Goal: Task Accomplishment & Management: Use online tool/utility

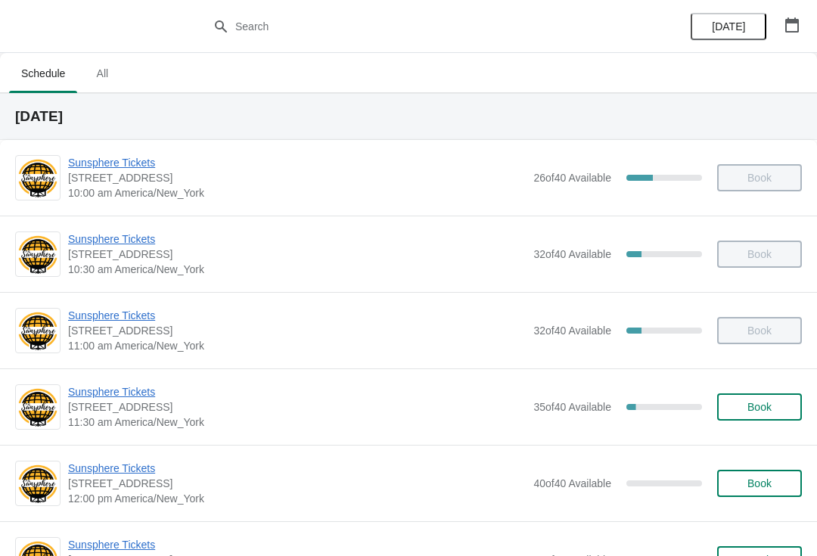
click at [772, 403] on span "Book" at bounding box center [760, 407] width 58 height 12
click at [780, 402] on span "Book" at bounding box center [760, 407] width 58 height 12
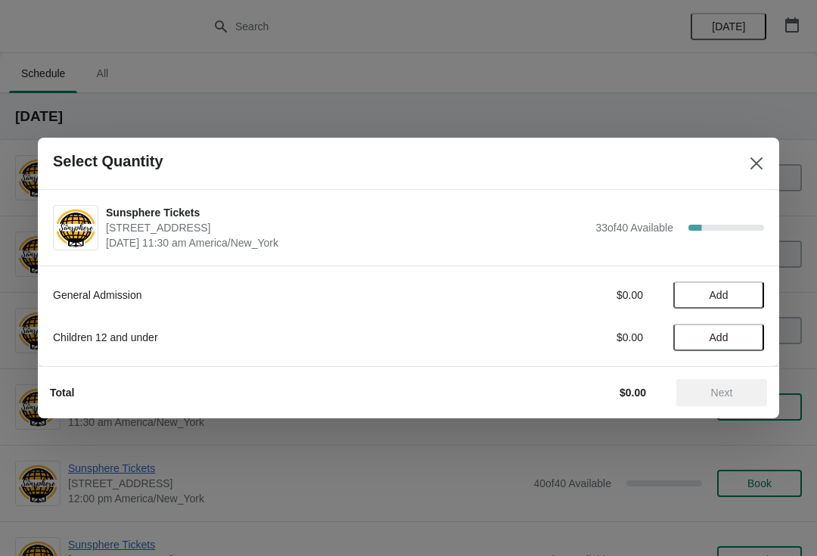
click at [729, 297] on span "Add" at bounding box center [719, 295] width 19 height 12
click at [737, 298] on icon at bounding box center [745, 296] width 16 height 16
click at [730, 391] on span "Next" at bounding box center [722, 393] width 22 height 12
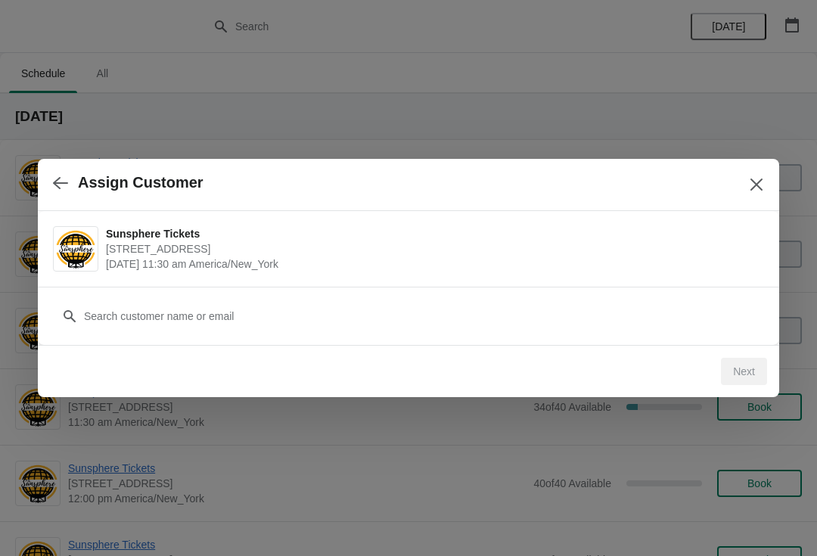
click at [638, 337] on div "Customer" at bounding box center [408, 316] width 741 height 58
click at [324, 296] on div "Customer" at bounding box center [408, 309] width 711 height 42
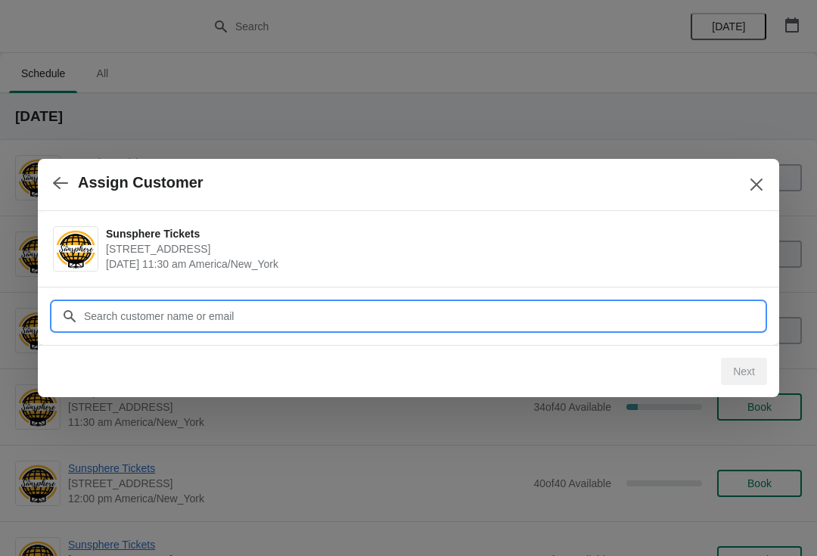
click at [263, 325] on input "Customer" at bounding box center [423, 316] width 681 height 27
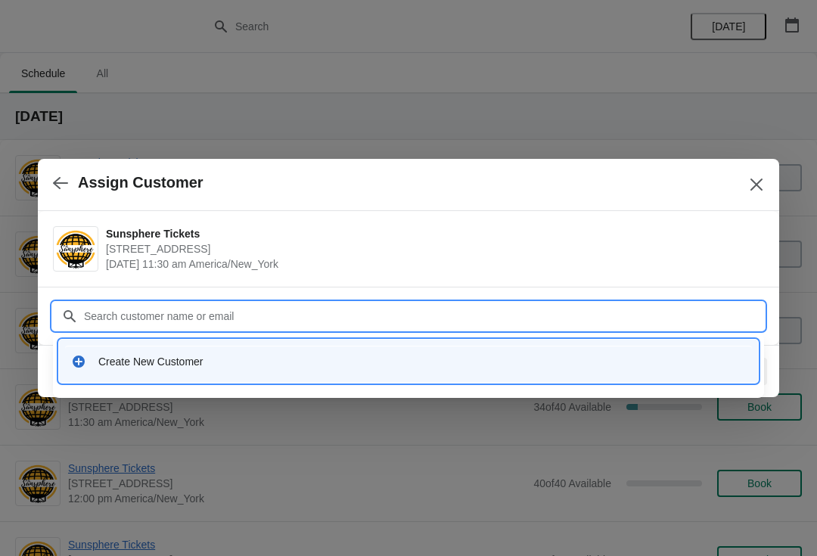
click at [223, 371] on div "Create New Customer" at bounding box center [408, 361] width 687 height 31
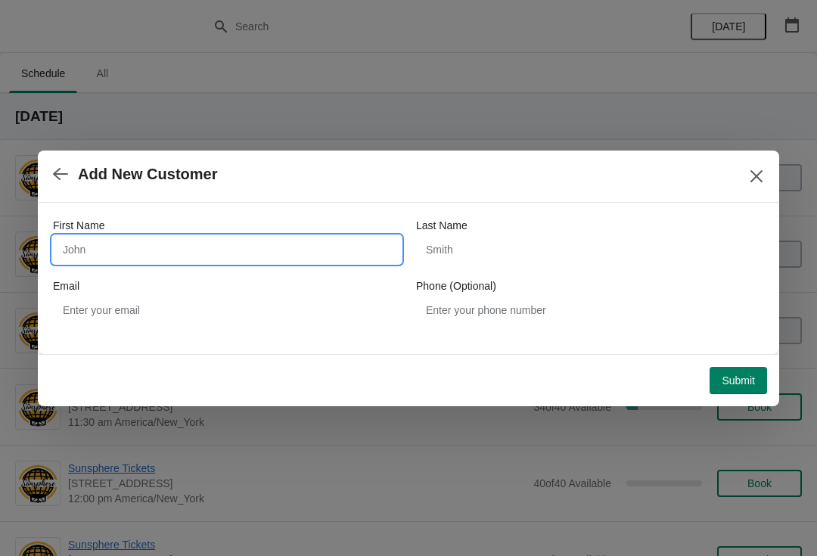
click at [247, 249] on input "First Name" at bounding box center [227, 249] width 348 height 27
type input "W"
click at [744, 368] on button "Submit" at bounding box center [739, 380] width 58 height 27
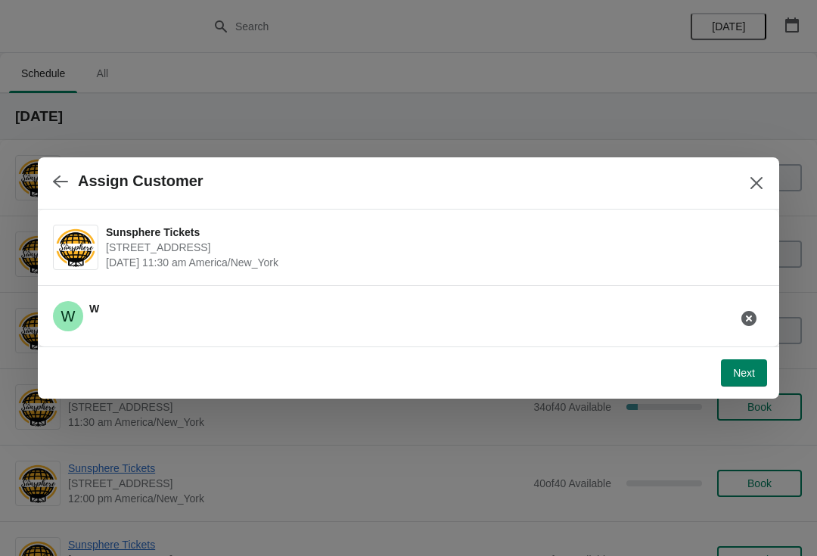
click at [735, 371] on span "Next" at bounding box center [744, 373] width 22 height 12
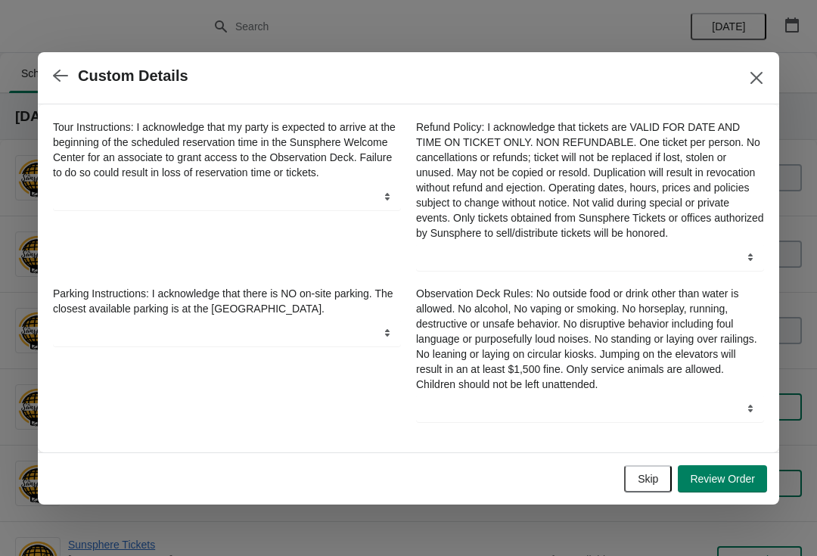
click at [655, 476] on button "Skip" at bounding box center [648, 478] width 48 height 27
